Goal: Task Accomplishment & Management: Use online tool/utility

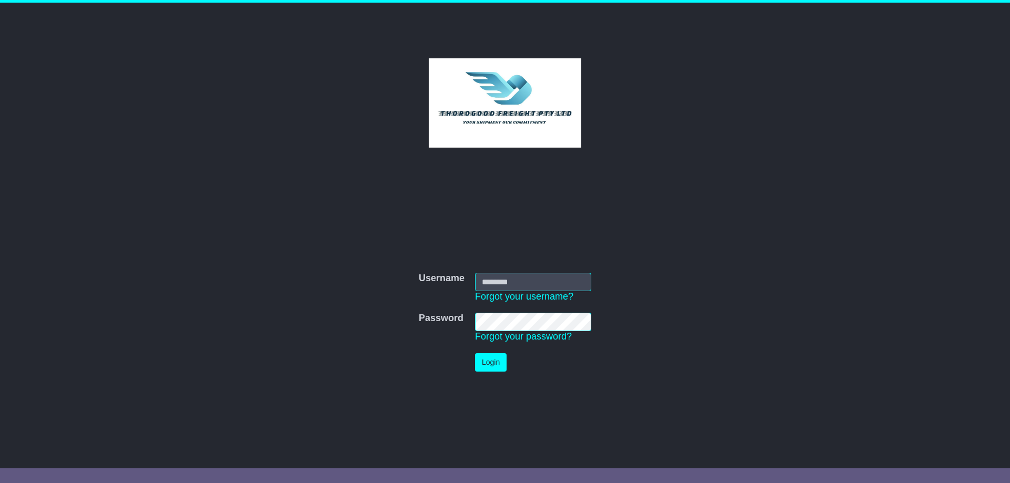
type input "***"
click at [491, 369] on button "Login" at bounding box center [491, 362] width 32 height 18
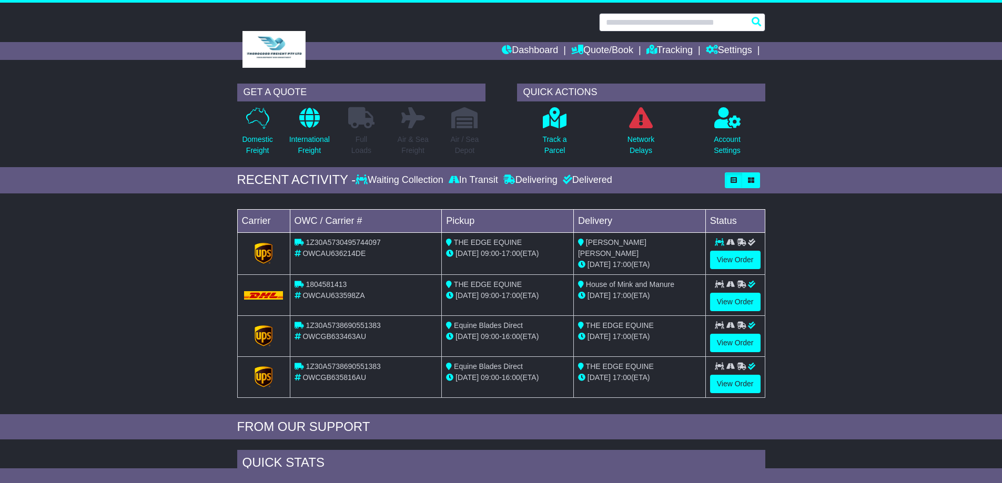
click at [655, 23] on input "text" at bounding box center [682, 22] width 166 height 18
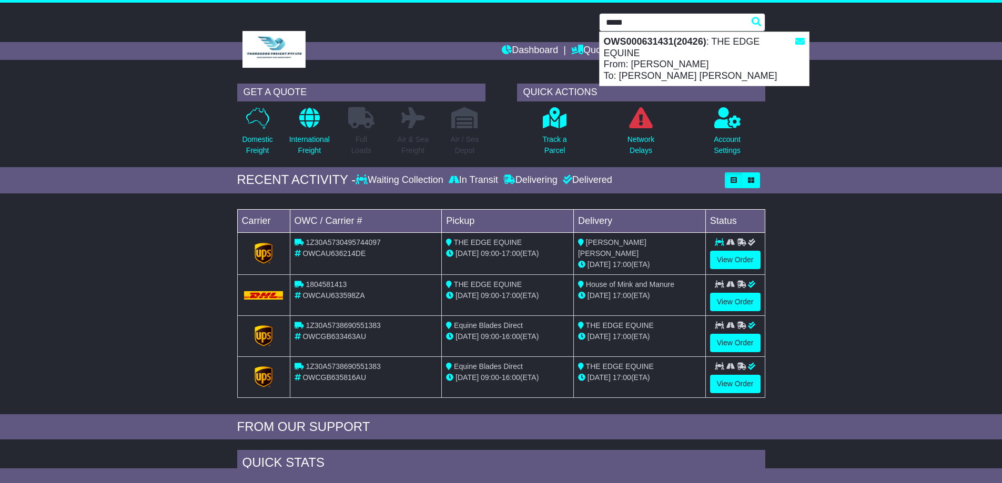
type input "*****"
